Goal: Information Seeking & Learning: Learn about a topic

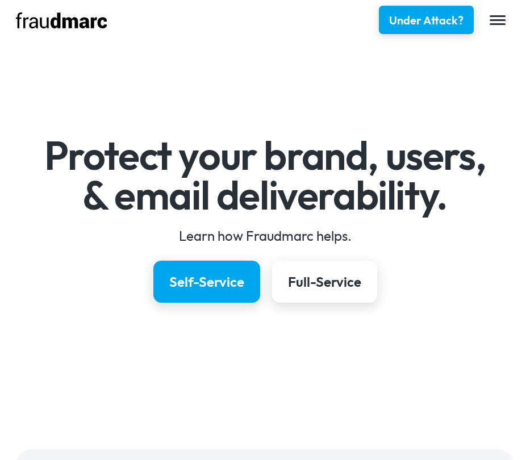
click at [504, 14] on div "menu" at bounding box center [497, 20] width 32 height 26
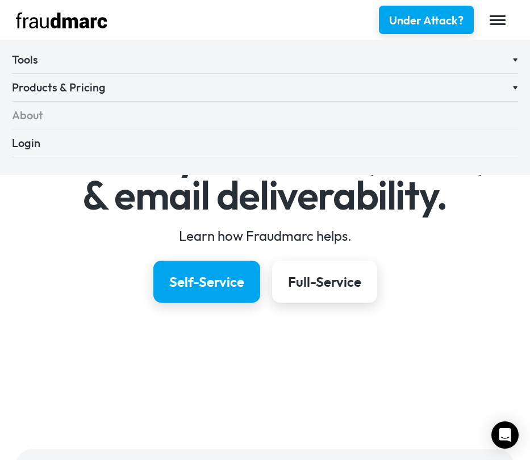
click at [19, 112] on link "About" at bounding box center [265, 118] width 506 height 22
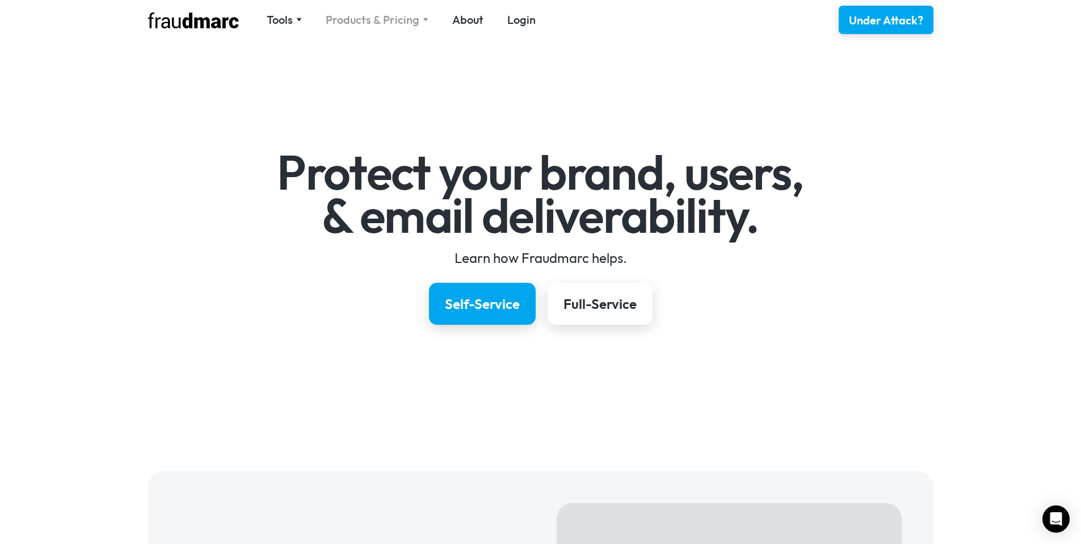
click at [347, 15] on div "Products & Pricing" at bounding box center [373, 20] width 94 height 16
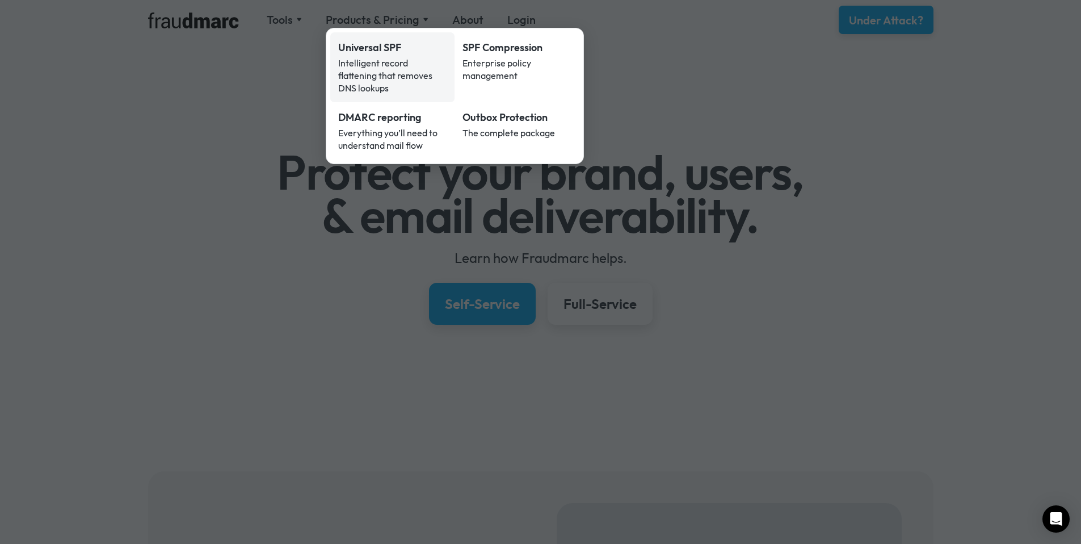
click at [385, 48] on div "Universal SPF" at bounding box center [392, 47] width 109 height 15
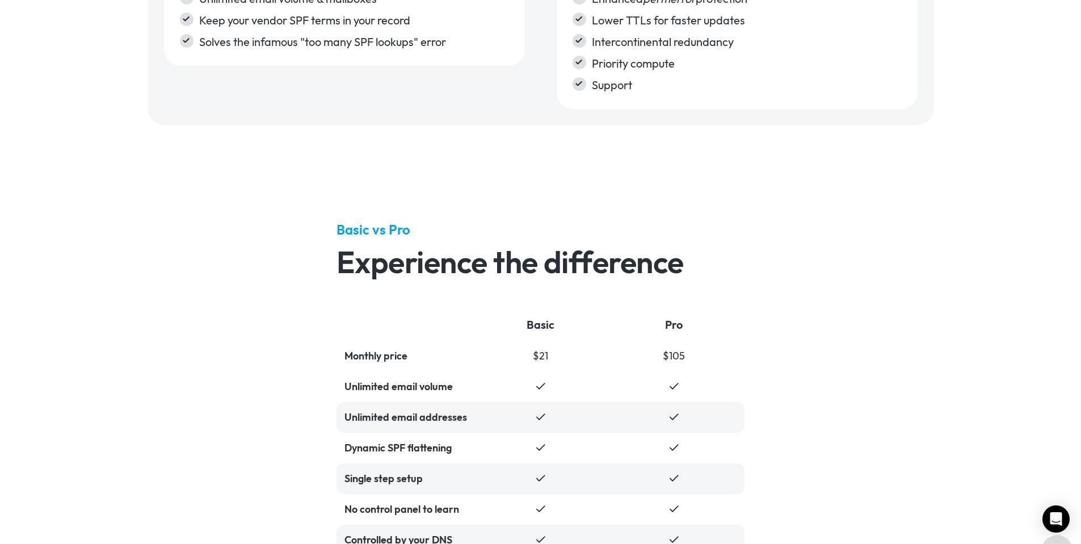
scroll to position [2144, 0]
